Goal: Transaction & Acquisition: Purchase product/service

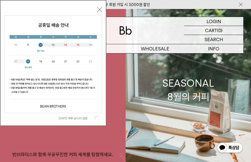
click at [73, 118] on label "오늘 하루 보이지 않음" at bounding box center [76, 118] width 35 height 4
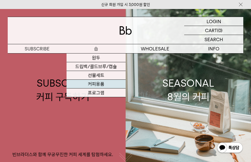
click at [101, 82] on link "커피용품" at bounding box center [95, 84] width 59 height 9
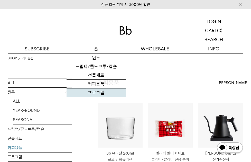
click at [102, 91] on link "프로그램" at bounding box center [95, 92] width 59 height 9
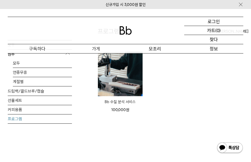
scroll to position [26, 0]
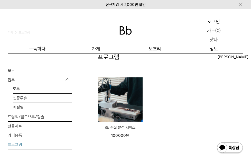
click at [129, 127] on font "Bb 수질 분석 서비스" at bounding box center [119, 127] width 31 height 5
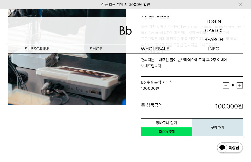
scroll to position [103, 0]
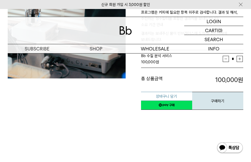
click at [182, 96] on button "장바구니 담기" at bounding box center [166, 96] width 51 height 9
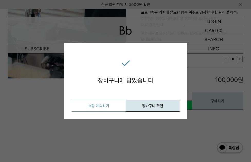
click at [111, 108] on button "쇼핑 계속하기" at bounding box center [99, 106] width 54 height 12
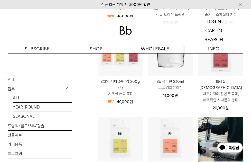
scroll to position [231, 0]
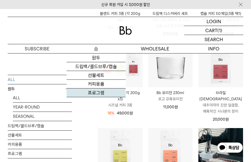
click at [99, 90] on link "프로그램" at bounding box center [95, 92] width 59 height 9
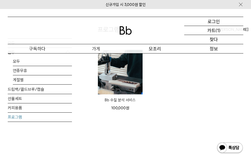
scroll to position [26, 0]
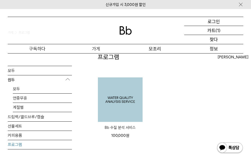
click at [121, 118] on img at bounding box center [120, 99] width 45 height 45
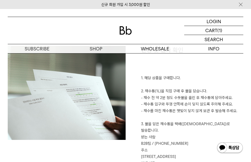
scroll to position [924, 0]
click at [239, 148] on img at bounding box center [229, 148] width 27 height 12
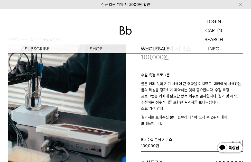
scroll to position [0, 0]
